Goal: Information Seeking & Learning: Learn about a topic

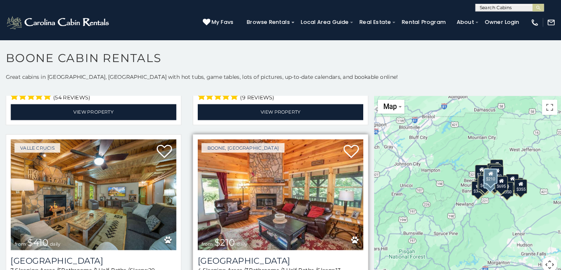
scroll to position [2599, 0]
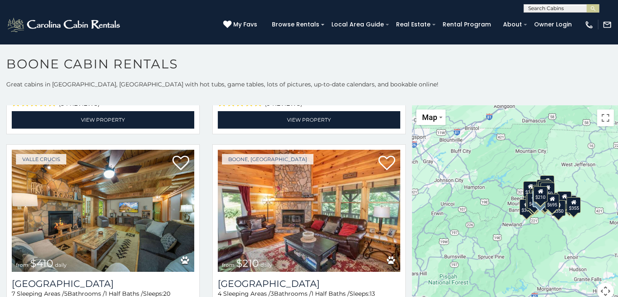
click at [578, 171] on div "$349 $480 $525 $315 $355 $675 $635 $930 $400 $451 $330 $400 $485 $460 $395 $255…" at bounding box center [515, 207] width 206 height 204
click at [600, 290] on button "Map camera controls" at bounding box center [605, 291] width 17 height 17
click at [558, 291] on button "Move down" at bounding box center [563, 291] width 17 height 17
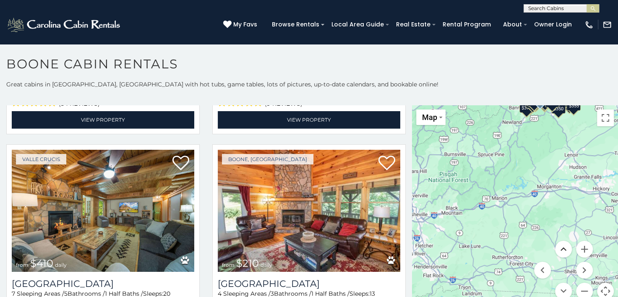
click at [561, 247] on button "Move up" at bounding box center [563, 249] width 17 height 17
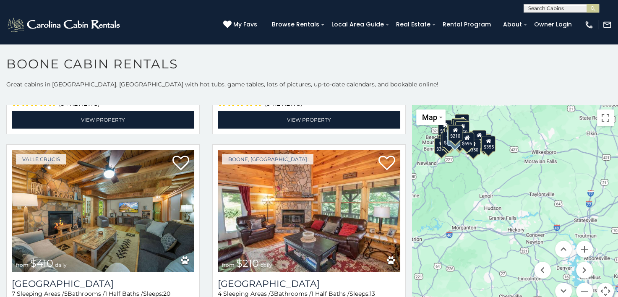
drag, startPoint x: 545, startPoint y: 231, endPoint x: 462, endPoint y: 169, distance: 104.2
click at [461, 169] on div "$349 $480 $525 $315 $355 $675 $635 $930 $400 $451 $330 $400 $485 $460 $395 $255…" at bounding box center [515, 207] width 206 height 204
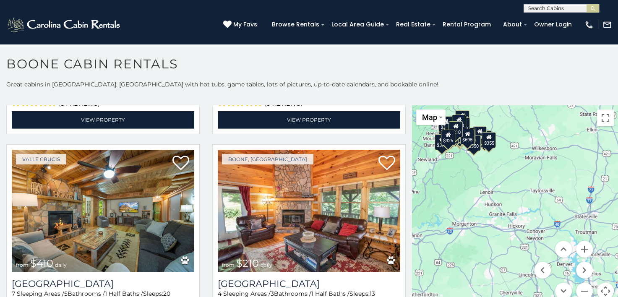
click at [602, 290] on button "Map camera controls" at bounding box center [605, 291] width 17 height 17
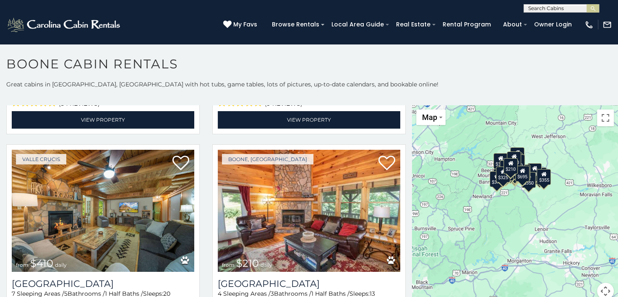
drag, startPoint x: 479, startPoint y: 171, endPoint x: 533, endPoint y: 217, distance: 71.1
click at [532, 218] on div "$349 $480 $525 $315 $355 $675 $635 $930 $400 $451 $330 $400 $485 $460 $395 $255…" at bounding box center [515, 207] width 206 height 204
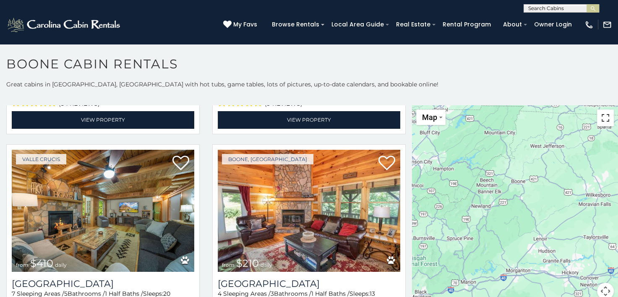
click at [600, 117] on button "Toggle fullscreen view" at bounding box center [605, 117] width 17 height 17
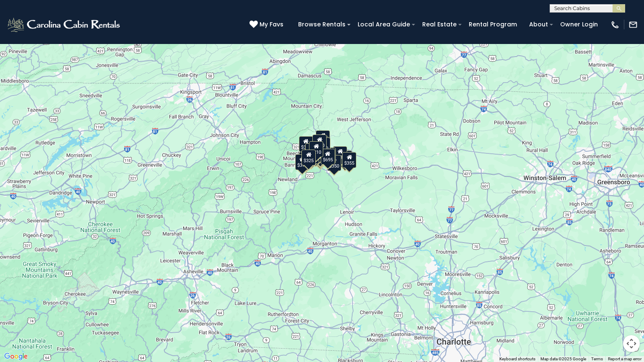
click at [617, 296] on button "Map camera controls" at bounding box center [631, 343] width 17 height 17
click at [324, 173] on div "$349 $480 $525 $315 $355 $675 $635 $930 $400 $451 $330 $400 $485 $460 $395 $255…" at bounding box center [322, 181] width 644 height 362
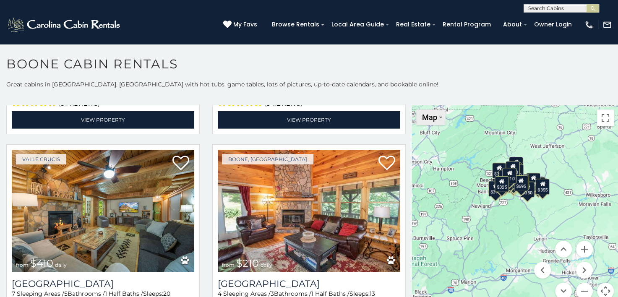
click at [436, 117] on button "Map" at bounding box center [430, 117] width 29 height 16
click at [563, 141] on div "$349 $480 $525 $315 $355 $675 $635 $930 $400 $451 $330 $400 $485 $460 $395 $255…" at bounding box center [515, 207] width 206 height 204
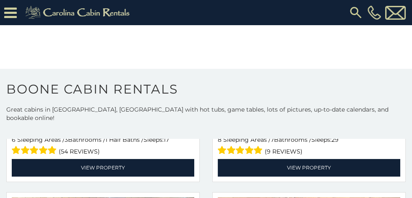
scroll to position [73, 0]
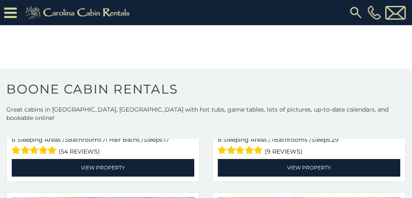
drag, startPoint x: 390, startPoint y: 189, endPoint x: 390, endPoint y: 184, distance: 4.3
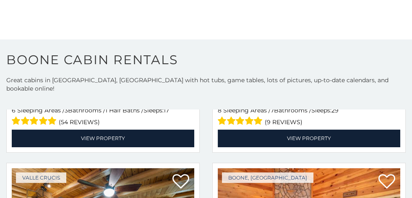
scroll to position [23, 0]
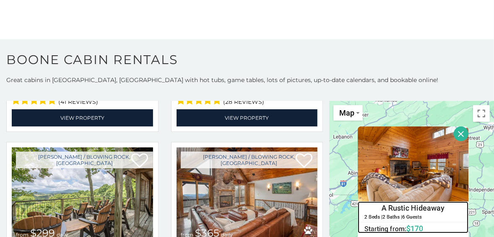
scroll to position [67, 0]
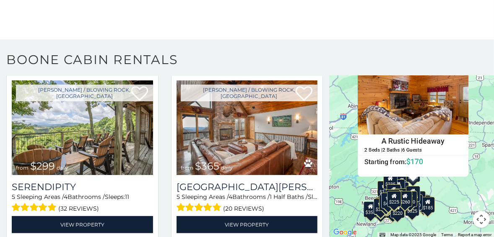
click at [430, 208] on div "$185" at bounding box center [428, 205] width 14 height 16
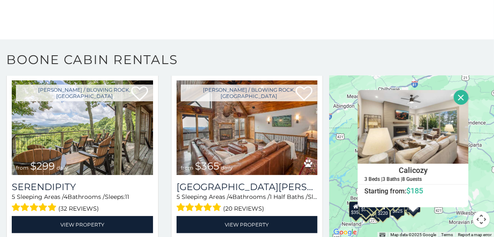
click at [456, 94] on button "Close" at bounding box center [461, 97] width 15 height 15
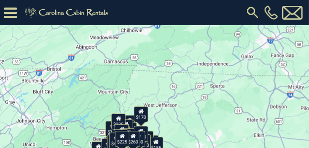
scroll to position [415, 0]
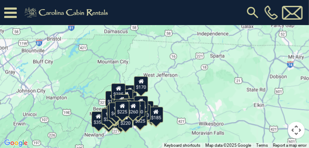
click at [120, 130] on div "$349 $480 $525 $315 $355 $675 $635 $930 $400 $451 $330 $400 $485 $460 $395 $255…" at bounding box center [154, 47] width 309 height 204
click at [108, 130] on div "$349 $480 $525 $315 $355 $675 $635 $930 $400 $451 $330 $400 $485 $460 $395 $255…" at bounding box center [154, 47] width 309 height 204
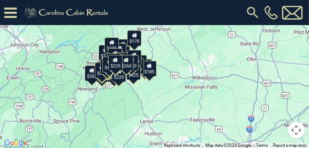
drag, startPoint x: 126, startPoint y: 110, endPoint x: 122, endPoint y: 58, distance: 52.1
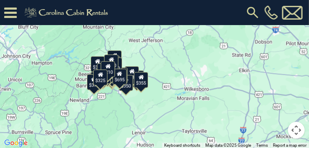
drag, startPoint x: 132, startPoint y: 98, endPoint x: 125, endPoint y: 115, distance: 18.8
click at [125, 115] on div "$349 $480 $525 $315 $355 $675 $635 $930 $400 $451 $330 $400 $485 $460 $395 $255…" at bounding box center [154, 47] width 309 height 204
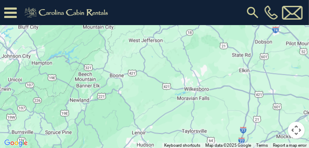
click at [139, 131] on div at bounding box center [154, 47] width 309 height 204
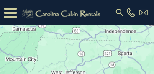
scroll to position [2602, 0]
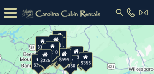
drag, startPoint x: 121, startPoint y: 59, endPoint x: 143, endPoint y: 5, distance: 58.1
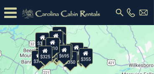
scroll to position [415, 0]
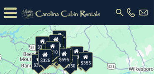
click at [57, 43] on div "$210" at bounding box center [53, 49] width 14 height 16
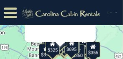
scroll to position [500, 0]
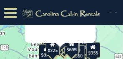
click at [112, 40] on div "$349 $480 $525 $315 $355 $675 $635 $930 $400 $451 $330 $400 $485 $460 $395 $255…" at bounding box center [61, 2] width 123 height 204
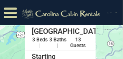
click at [109, 6] on div "[PHONE_NUMBER]" at bounding box center [113, 12] width 11 height 25
click at [101, 36] on div "$349 $480 $525 $315 $355 $675 $635 $930 $400 $451 $330 $400 $485 $460 $395 $255…" at bounding box center [61, 54] width 123 height 204
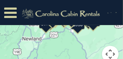
scroll to position [536, 0]
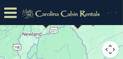
click at [113, 42] on button "Map camera controls" at bounding box center [110, 50] width 17 height 17
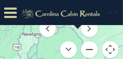
click at [89, 42] on button "Zoom out" at bounding box center [89, 50] width 17 height 17
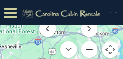
click at [91, 42] on button "Zoom out" at bounding box center [89, 50] width 17 height 17
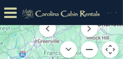
click at [90, 42] on button "Zoom out" at bounding box center [89, 50] width 17 height 17
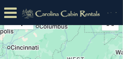
scroll to position [367, 0]
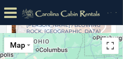
click at [112, 37] on button "Toggle fullscreen view" at bounding box center [110, 45] width 17 height 17
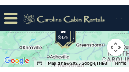
scroll to position [2666, 0]
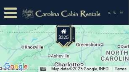
click at [75, 23] on div "$349 $480 $525 $315 $355 $675 $635 $930 $400 $451 $330 $400 $485 $460 $395 $255…" at bounding box center [64, 36] width 129 height 72
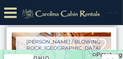
scroll to position [2594, 0]
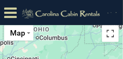
click at [112, 26] on button "Toggle fullscreen view" at bounding box center [110, 33] width 17 height 17
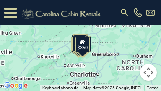
scroll to position [2659, 0]
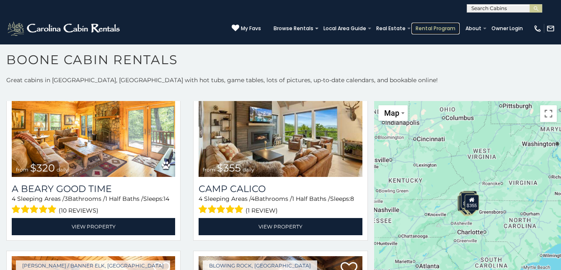
click at [415, 23] on link "Rental Program" at bounding box center [436, 29] width 48 height 12
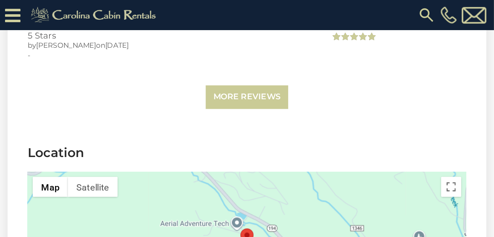
scroll to position [1905, 0]
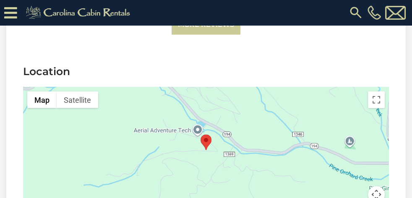
click at [196, 82] on button "Map camera controls" at bounding box center [376, 194] width 17 height 17
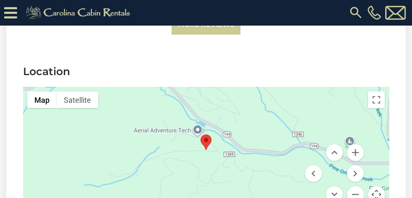
click at [196, 82] on div at bounding box center [206, 150] width 366 height 126
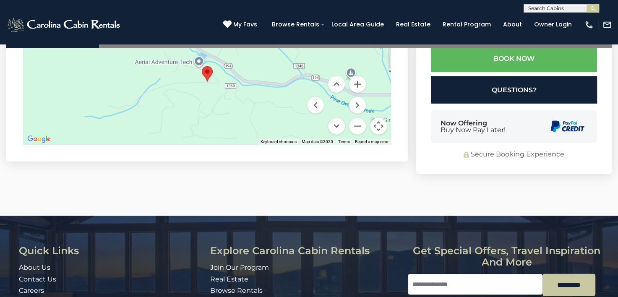
scroll to position [1816, 0]
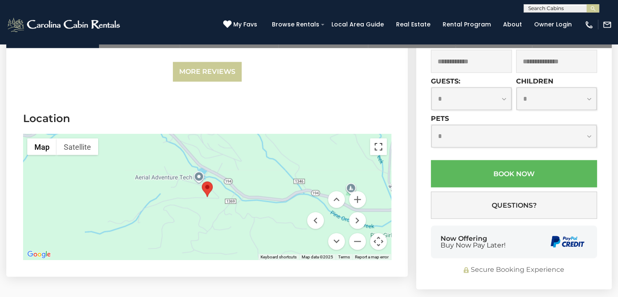
click at [196, 82] on button "Toggle fullscreen view" at bounding box center [378, 146] width 17 height 17
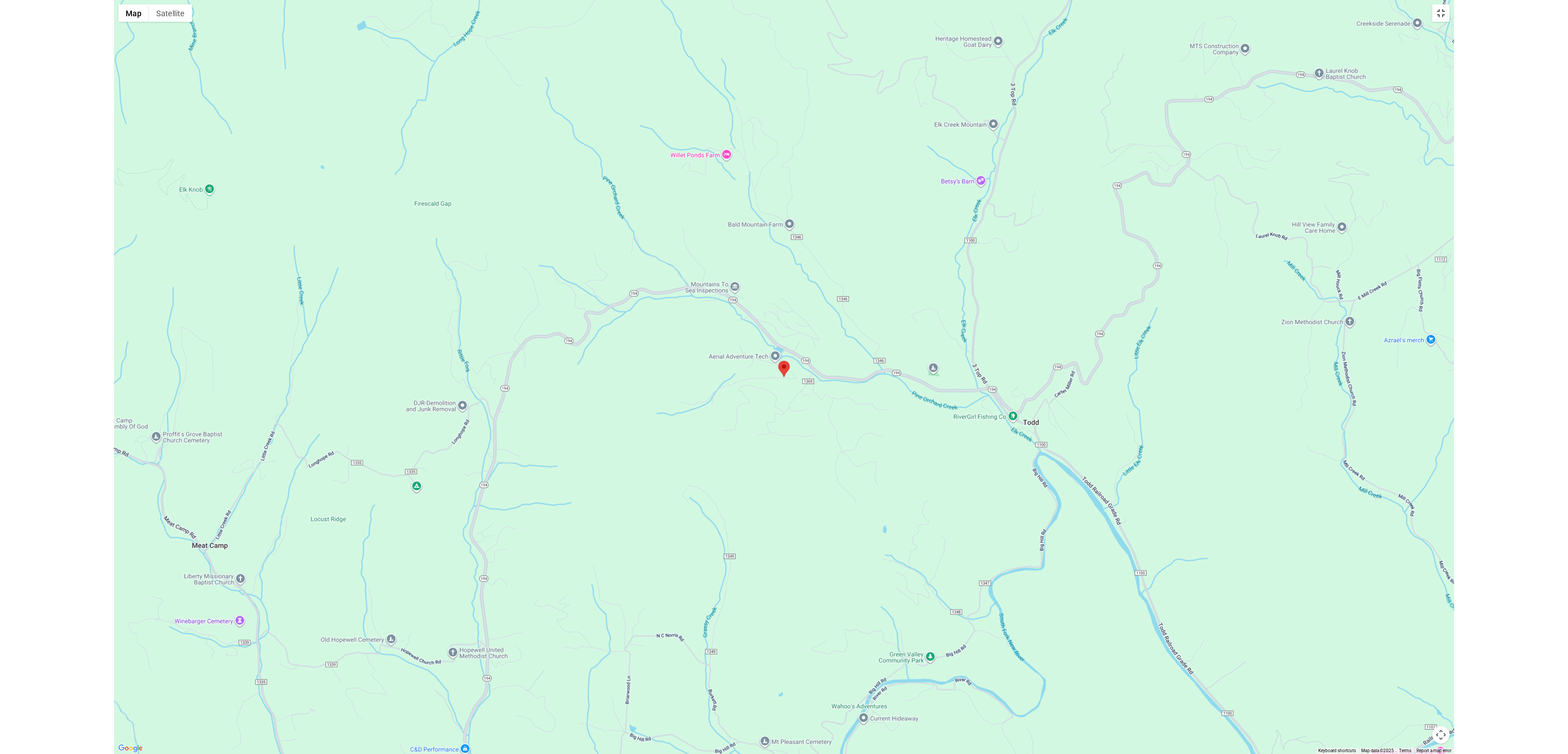
scroll to position [602, 0]
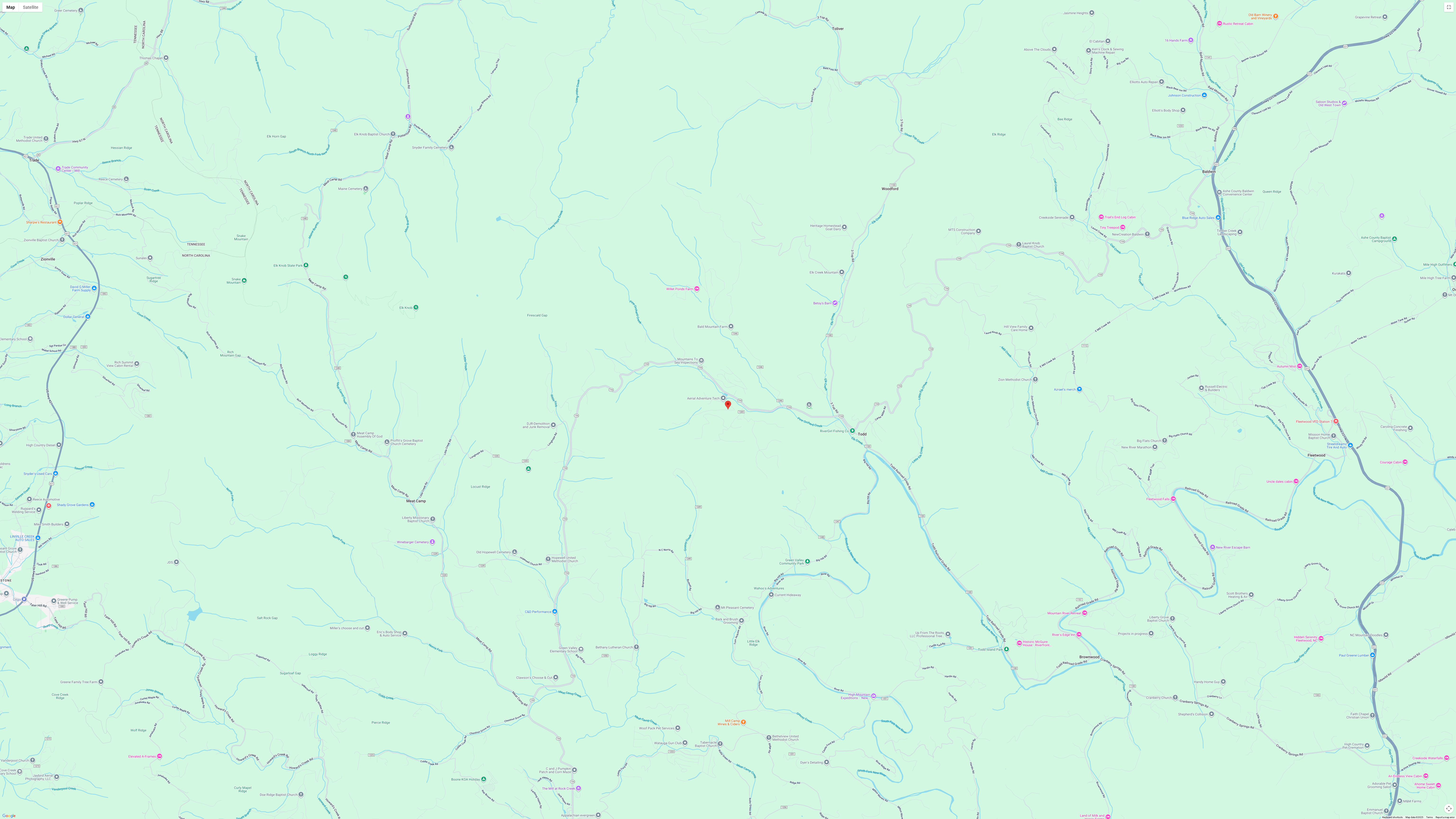
click at [111, 46] on div at bounding box center [728, 409] width 1456 height 819
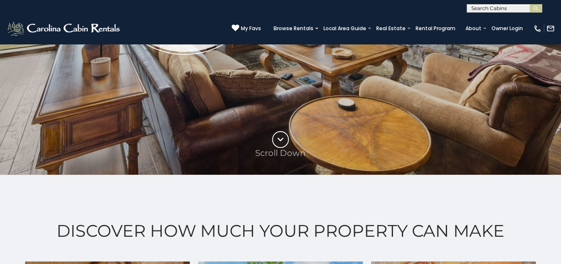
scroll to position [267, 0]
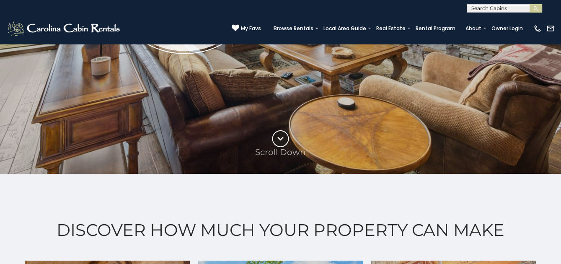
click at [285, 136] on circle at bounding box center [281, 139] width 16 height 16
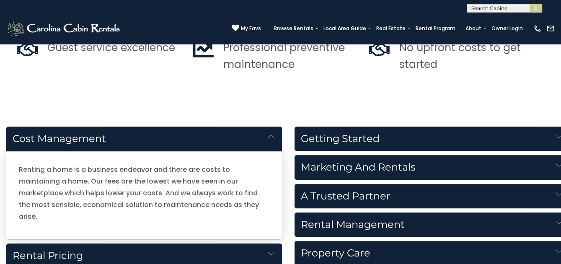
scroll to position [995, 0]
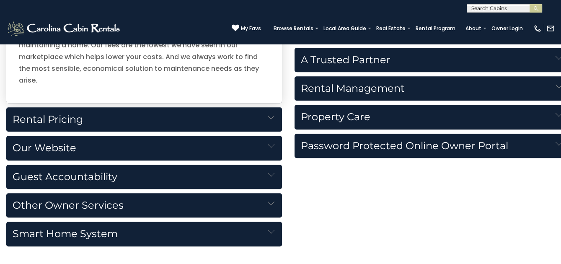
click at [265, 107] on h5 "Rental Pricing" at bounding box center [144, 119] width 276 height 24
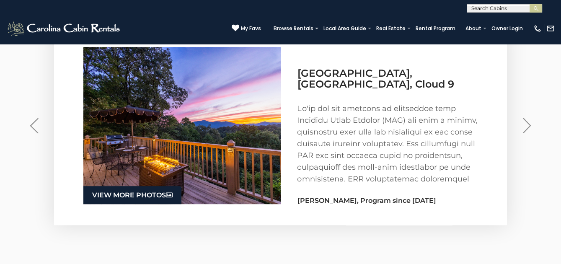
scroll to position [1414, 0]
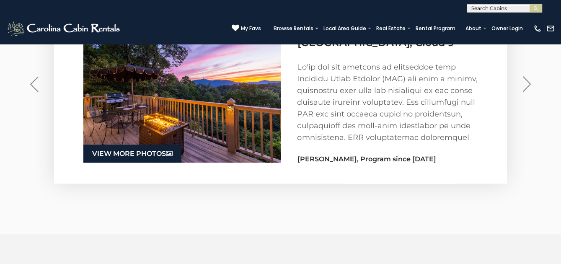
click at [524, 85] on img "Next" at bounding box center [527, 84] width 8 height 16
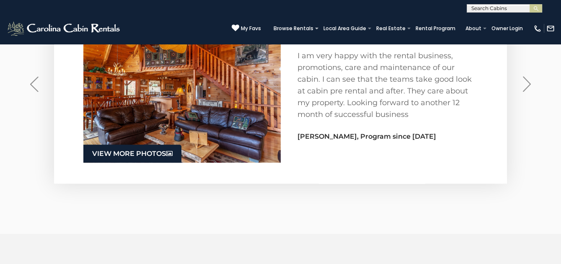
click at [519, 87] on button "Next" at bounding box center [527, 84] width 27 height 38
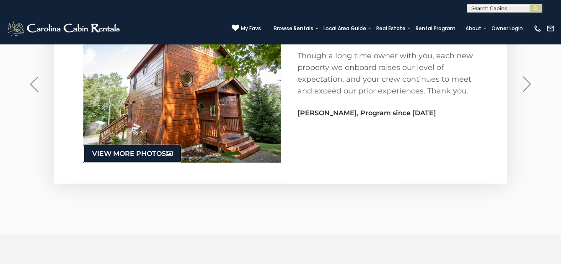
click at [141, 156] on link "View More Photos .f{fill:#FFF;}" at bounding box center [132, 154] width 98 height 18
click at [215, 105] on img at bounding box center [181, 83] width 197 height 157
